Goal: Task Accomplishment & Management: Complete application form

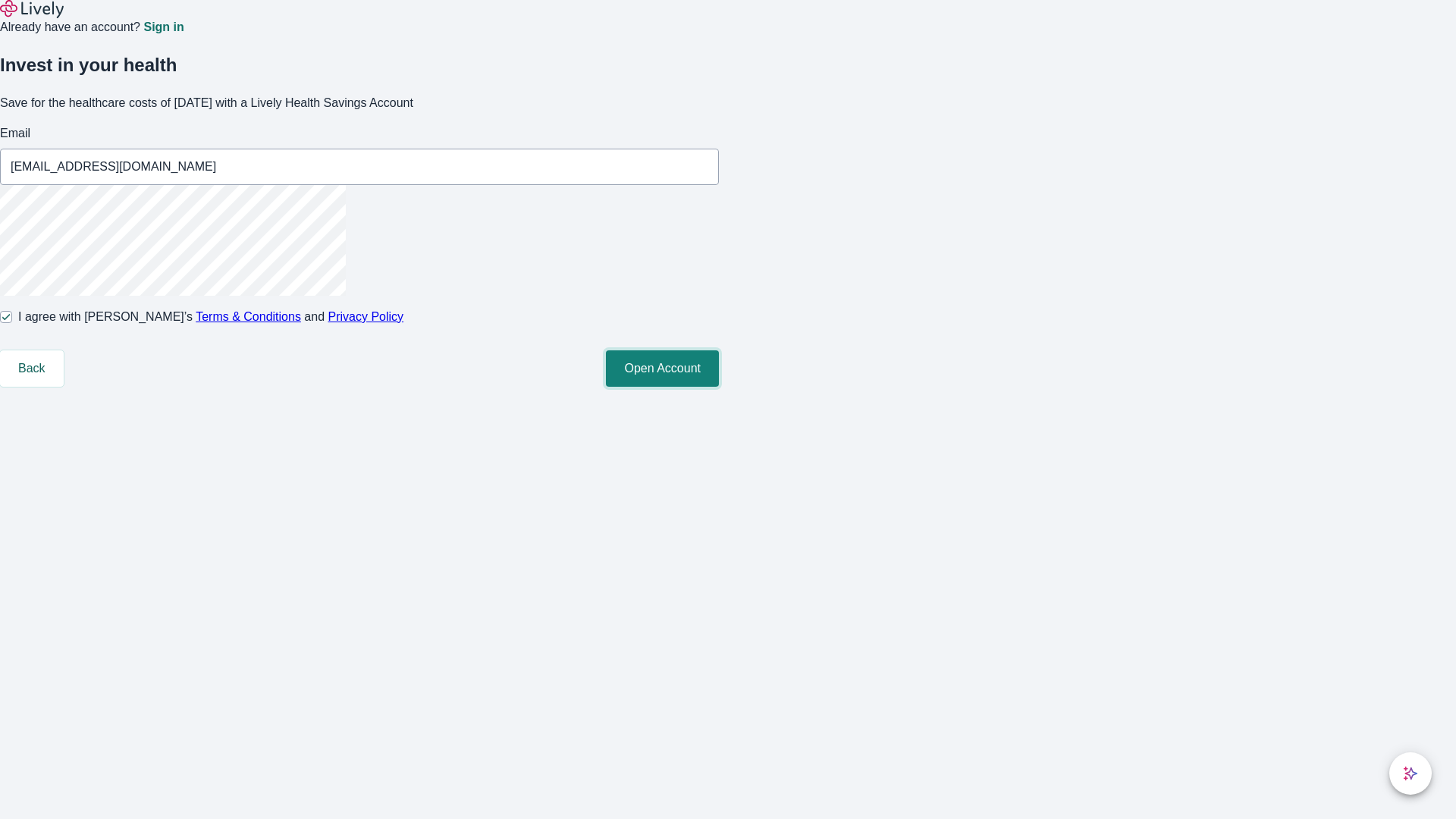
click at [719, 387] on button "Open Account" at bounding box center [663, 368] width 113 height 36
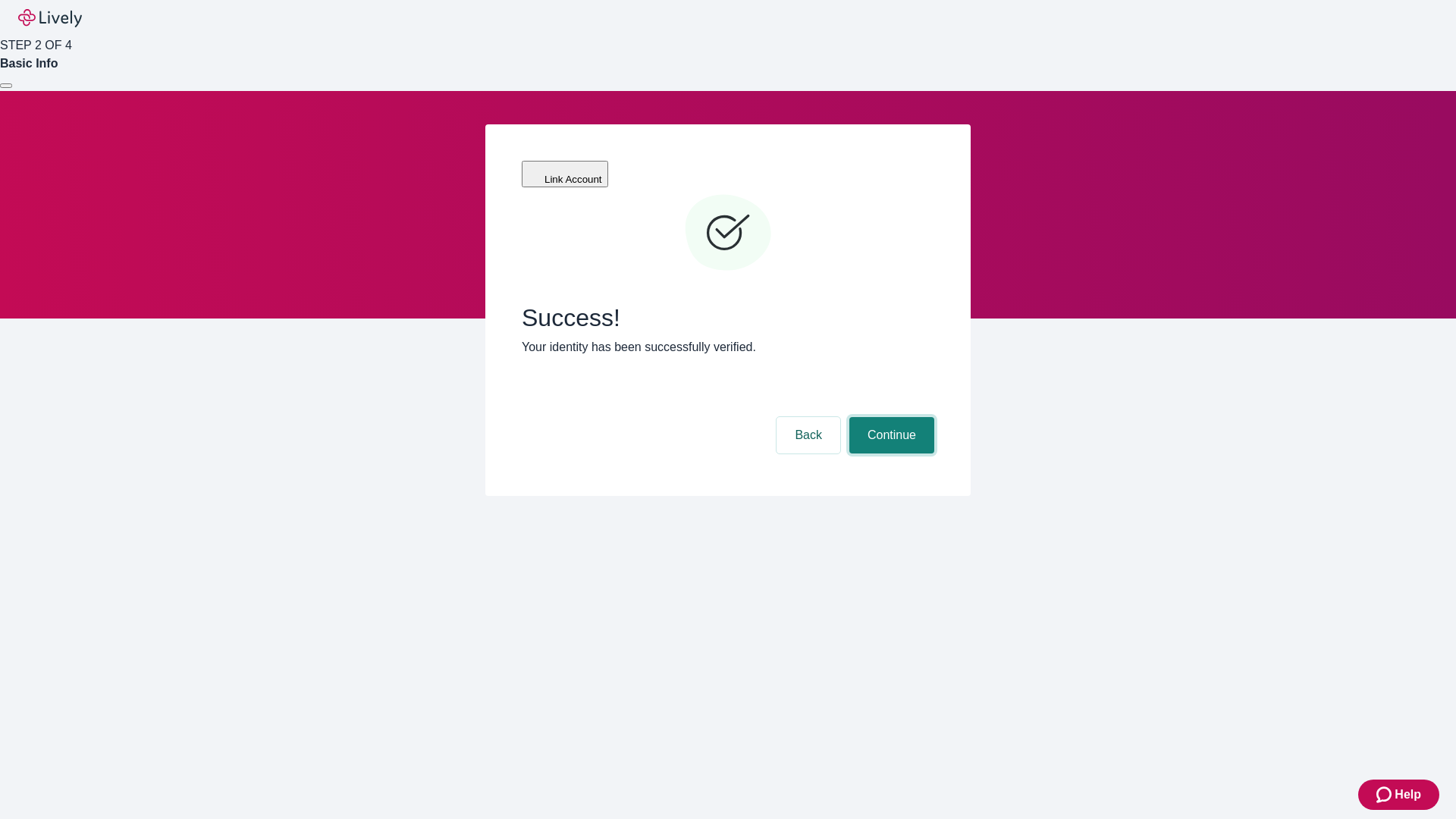
click at [889, 417] on button "Continue" at bounding box center [891, 435] width 85 height 36
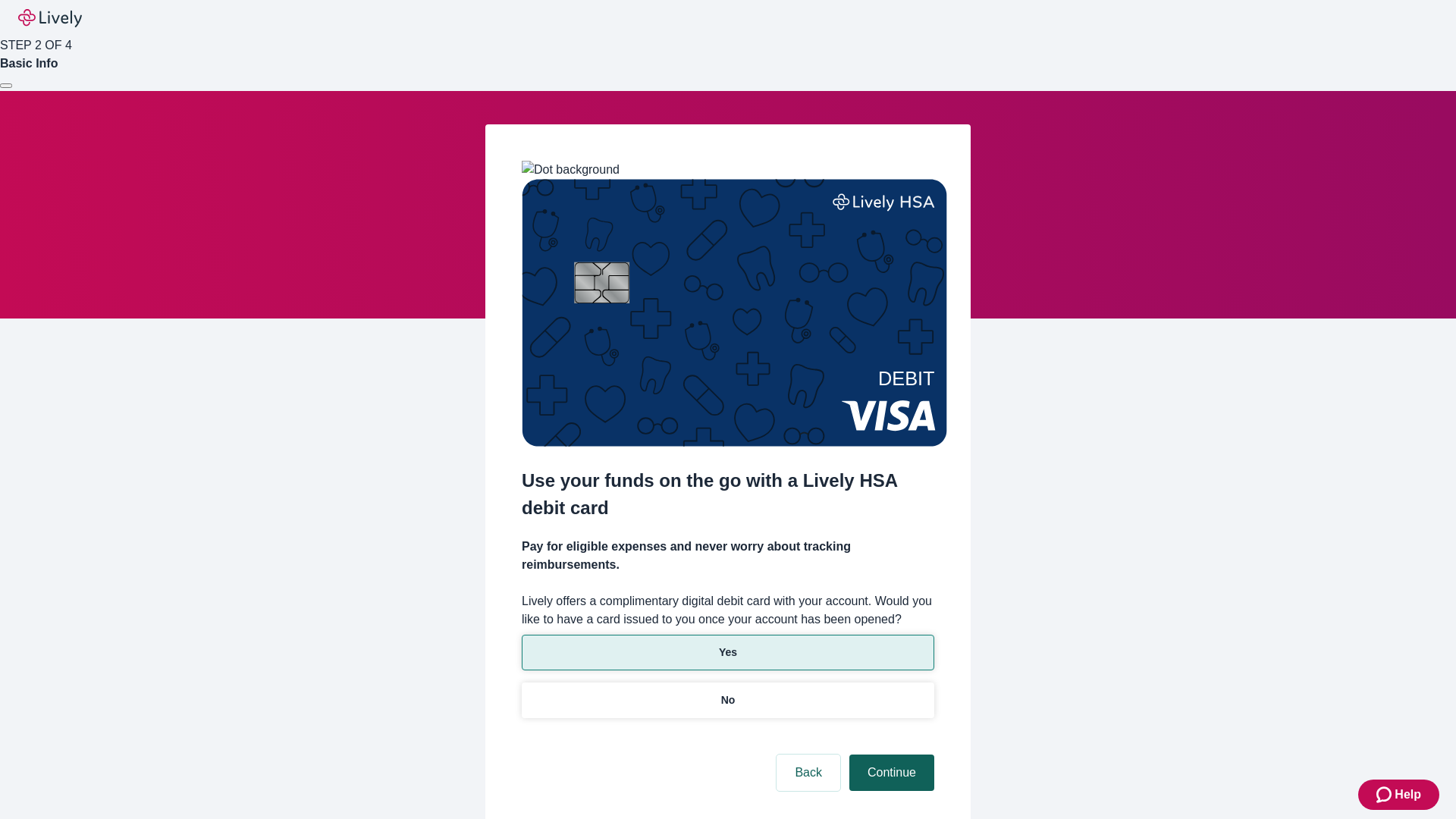
click at [727, 693] on p "No" at bounding box center [728, 701] width 14 height 16
click at [889, 755] on button "Continue" at bounding box center [891, 773] width 85 height 36
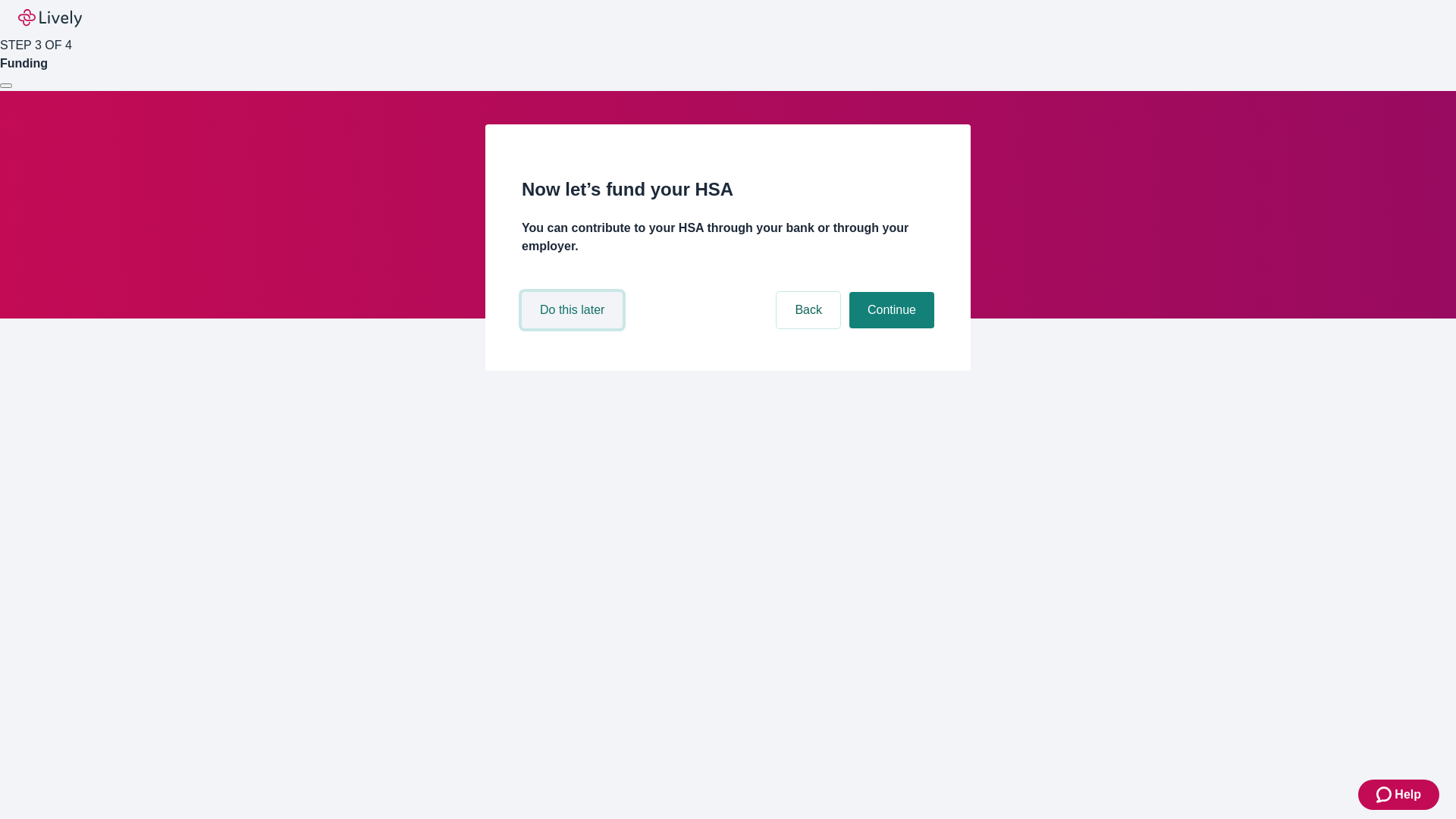
click at [574, 328] on button "Do this later" at bounding box center [572, 310] width 101 height 36
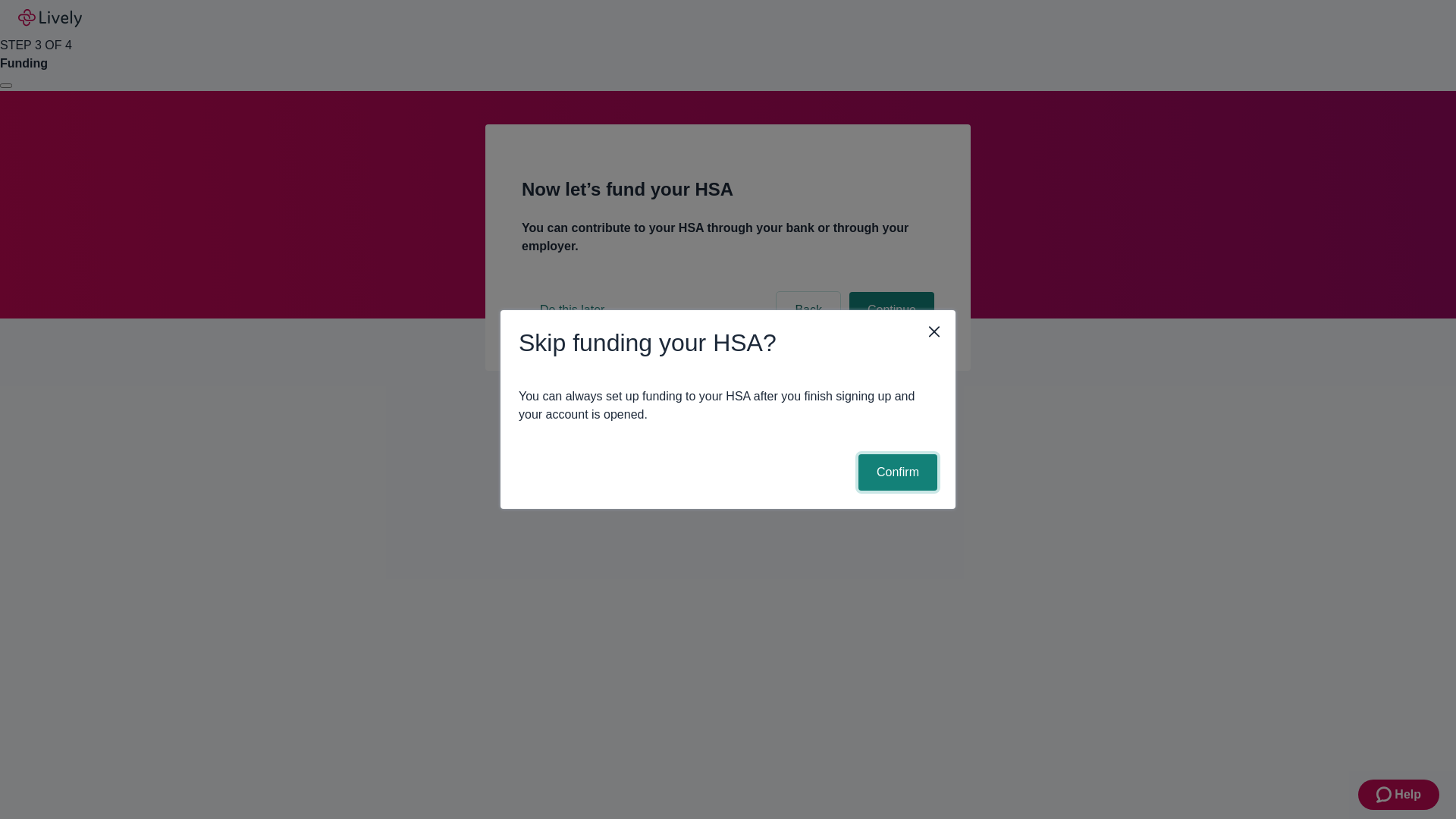
click at [896, 473] on button "Confirm" at bounding box center [898, 472] width 79 height 36
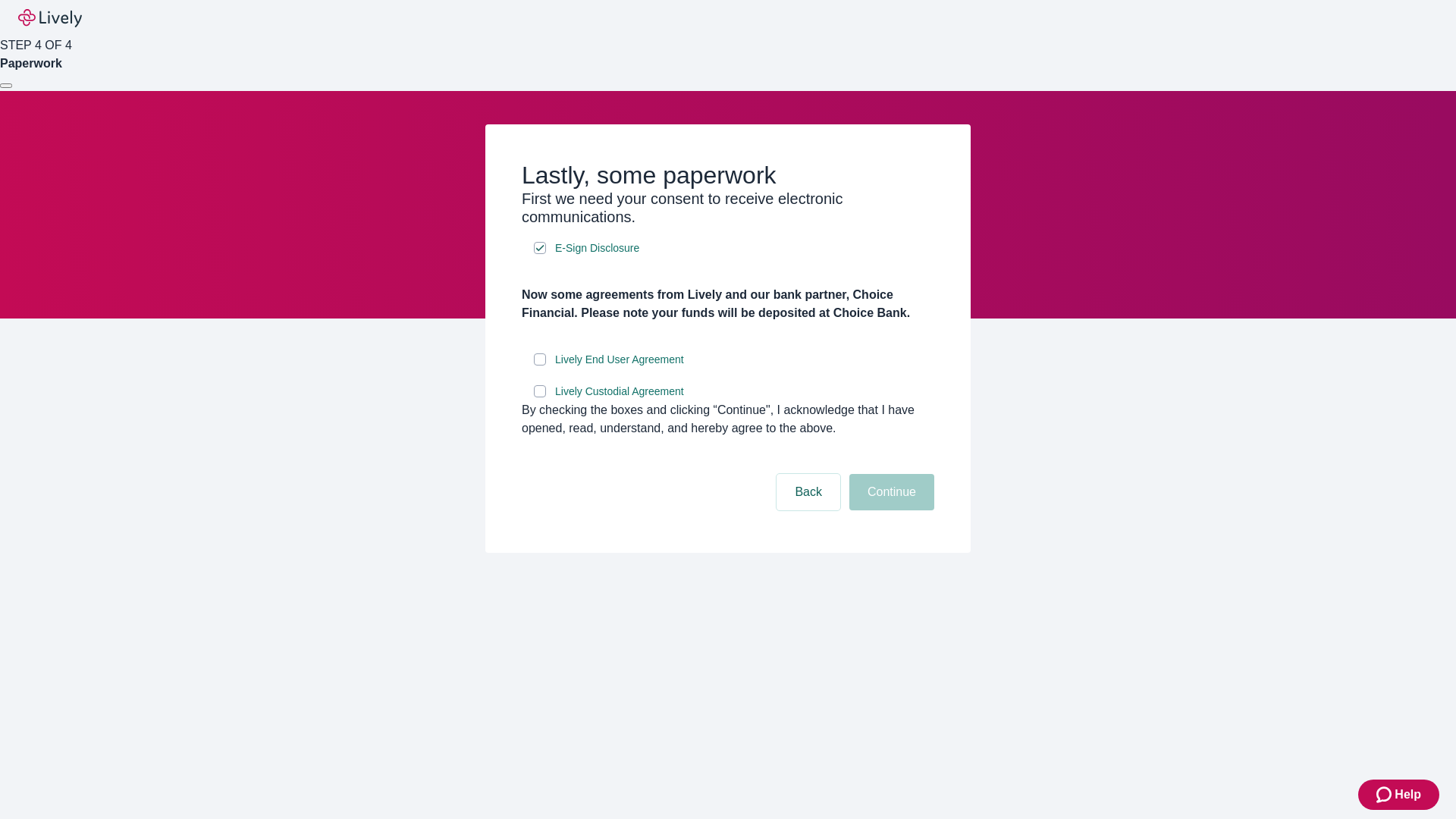
click at [540, 365] on input "Lively End User Agreement" at bounding box center [540, 360] width 12 height 12
checkbox input "true"
click at [540, 397] on input "Lively Custodial Agreement" at bounding box center [540, 391] width 12 height 12
checkbox input "true"
click at [889, 511] on button "Continue" at bounding box center [891, 491] width 85 height 36
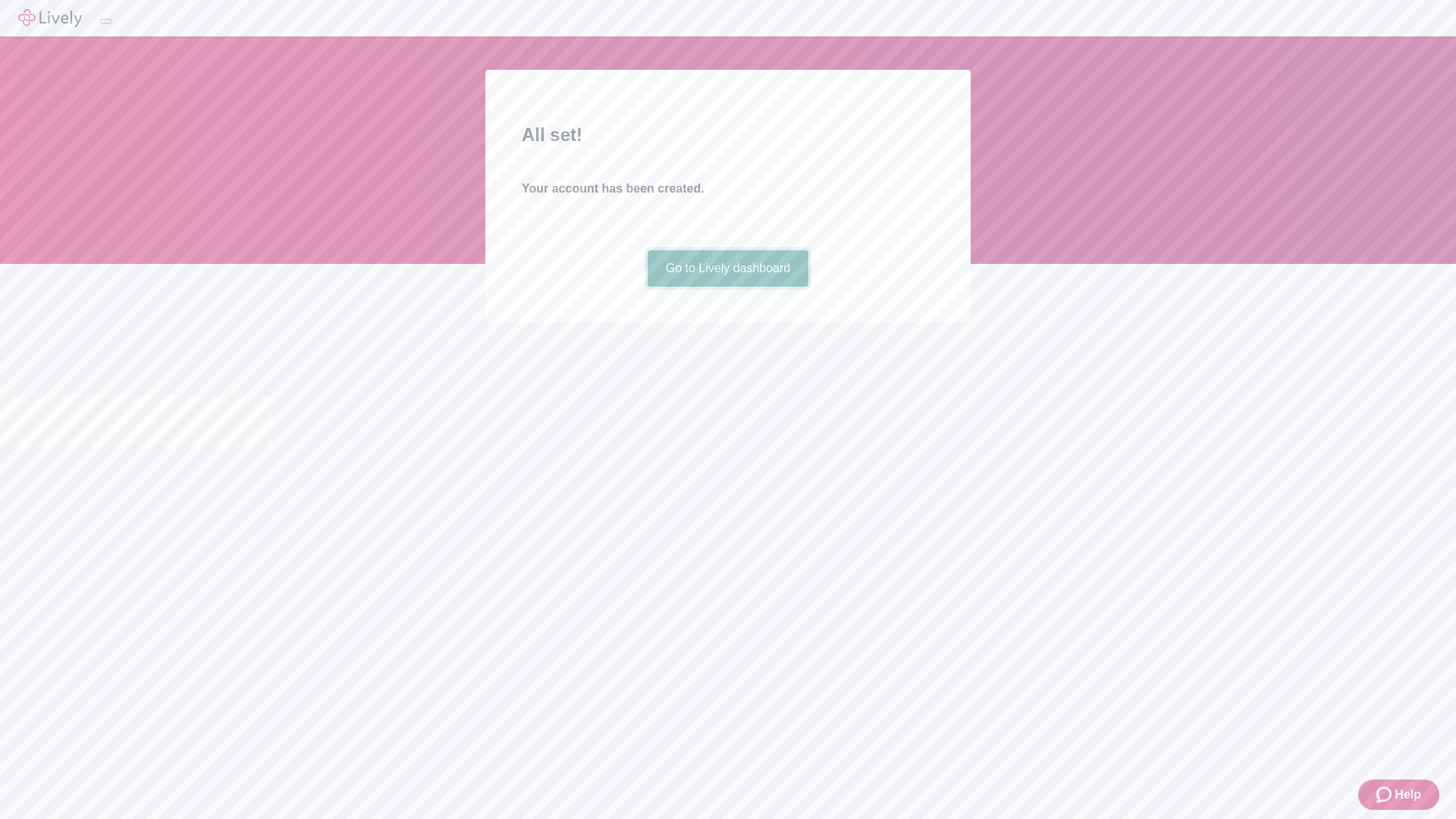
click at [727, 286] on link "Go to Lively dashboard" at bounding box center [728, 268] width 161 height 36
